Goal: Transaction & Acquisition: Subscribe to service/newsletter

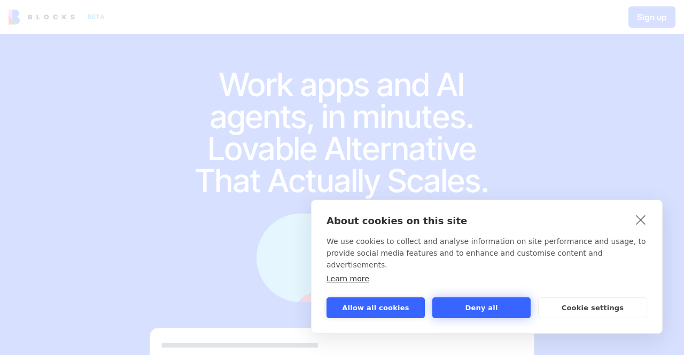
click at [483, 310] on button "Deny all" at bounding box center [481, 307] width 98 height 21
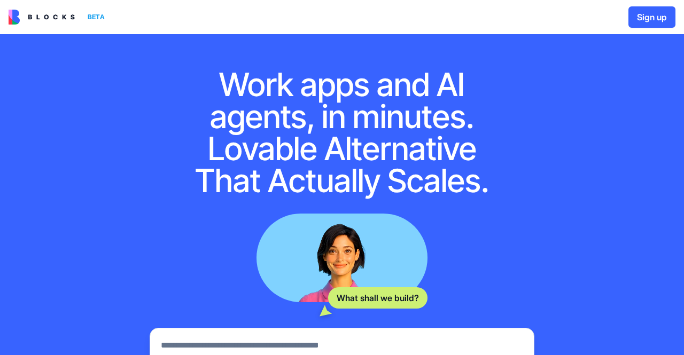
click at [652, 26] on button "Sign up" at bounding box center [651, 16] width 47 height 21
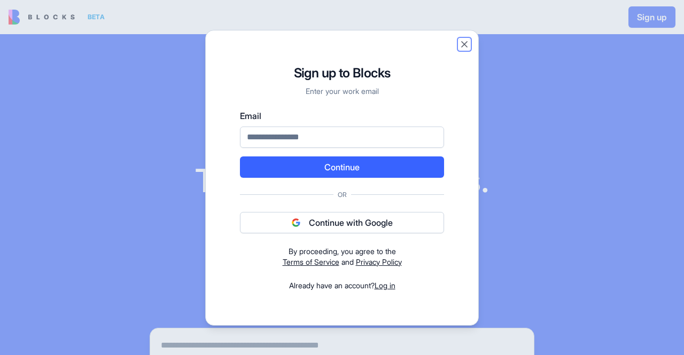
click at [466, 47] on button "Close" at bounding box center [464, 44] width 11 height 11
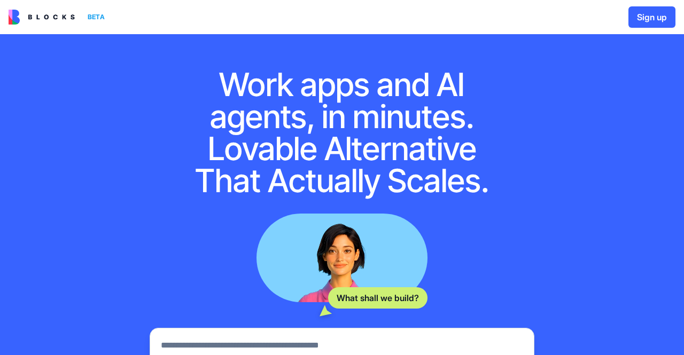
click at [38, 21] on img at bounding box center [42, 17] width 66 height 15
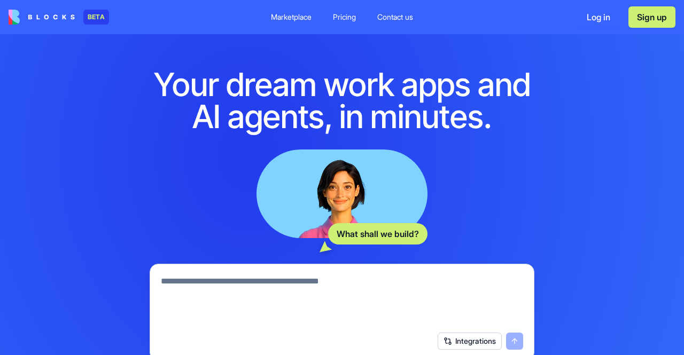
click at [352, 22] on link "Pricing" at bounding box center [344, 16] width 40 height 19
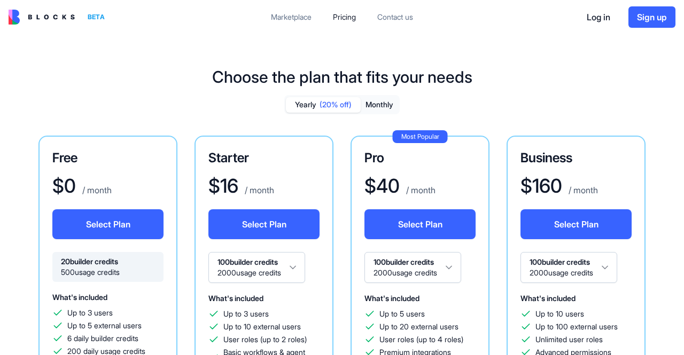
click at [69, 231] on button "Select Plan" at bounding box center [107, 224] width 111 height 30
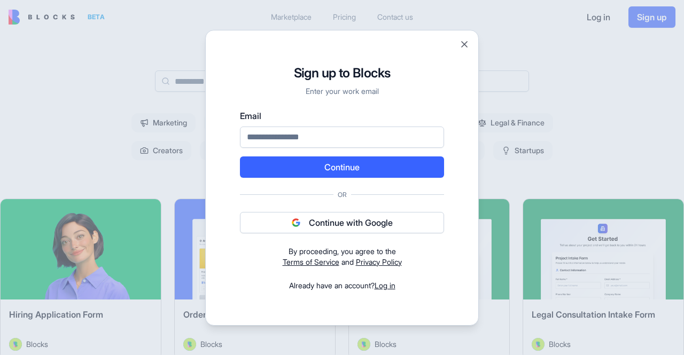
click at [379, 138] on input "Email" at bounding box center [342, 137] width 204 height 21
click at [483, 310] on div at bounding box center [342, 177] width 684 height 355
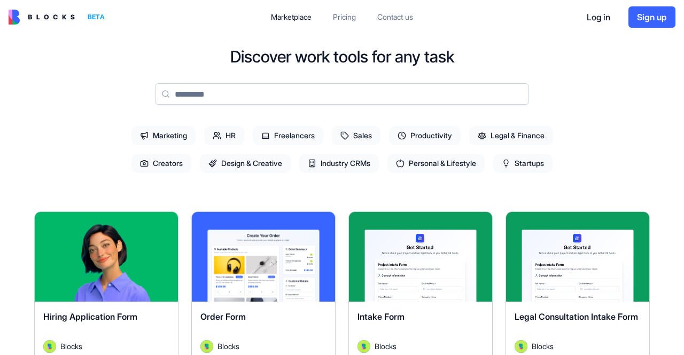
click at [197, 91] on input at bounding box center [342, 93] width 374 height 21
click at [197, 89] on input "*" at bounding box center [342, 93] width 374 height 21
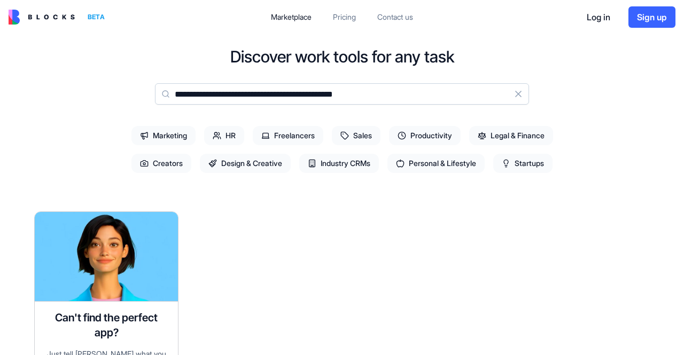
type input "**********"
click at [613, 325] on div "Can't find the perfect app? Just tell [PERSON_NAME] what you need and watch her…" at bounding box center [341, 315] width 615 height 208
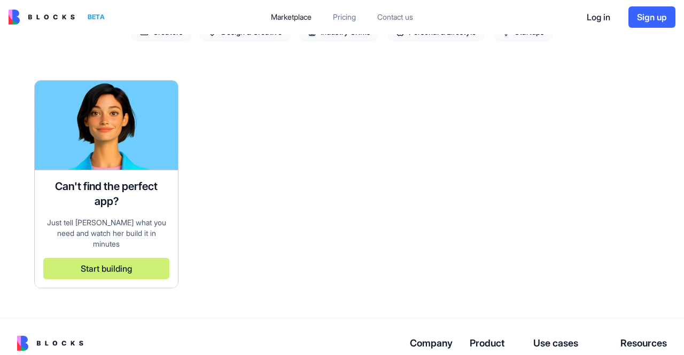
scroll to position [131, 0]
click at [608, 221] on div "Can't find the perfect app? Just tell [PERSON_NAME] what you need and watch her…" at bounding box center [341, 185] width 615 height 208
